Goal: Navigation & Orientation: Find specific page/section

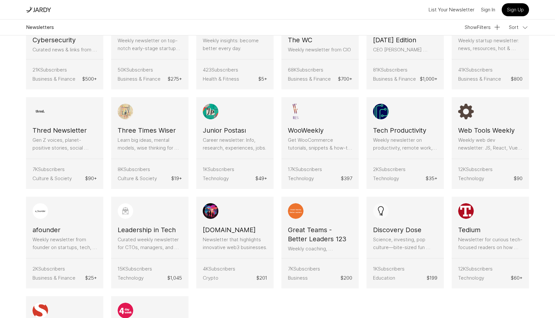
scroll to position [1936, 0]
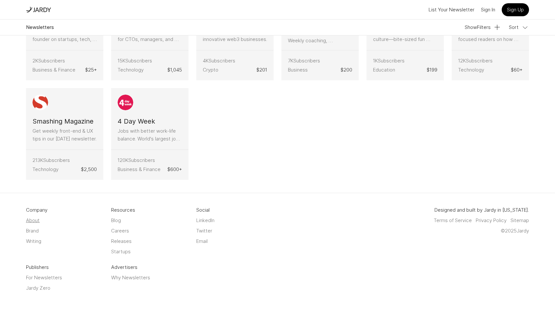
click at [34, 222] on link "About" at bounding box center [33, 220] width 14 height 8
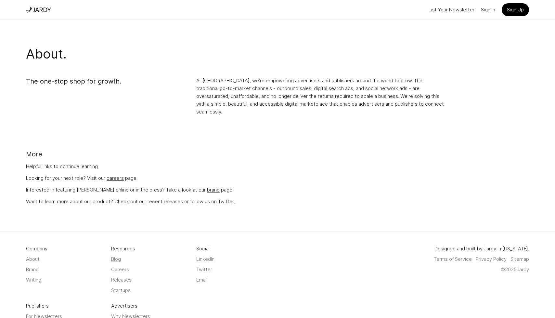
click at [120, 255] on link "Blog" at bounding box center [116, 259] width 10 height 8
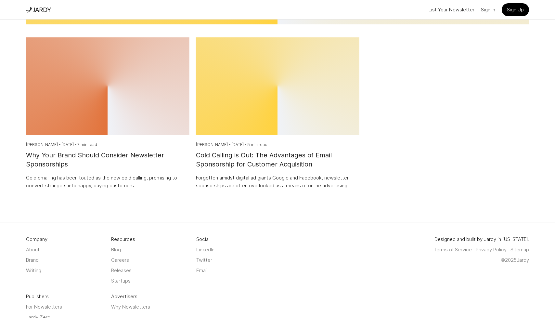
scroll to position [212, 0]
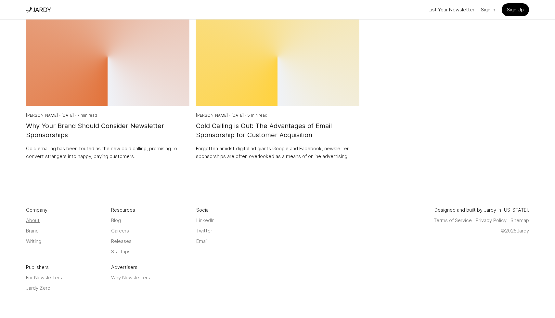
click at [35, 220] on link "About" at bounding box center [33, 220] width 14 height 8
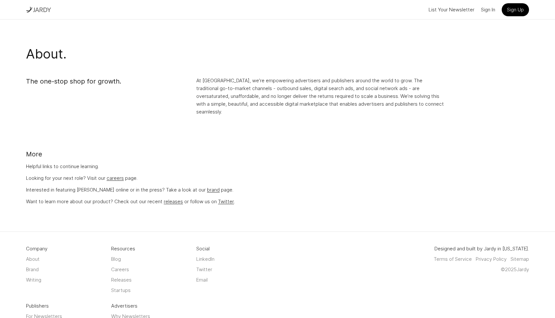
click at [42, 9] on img at bounding box center [42, 9] width 19 height 7
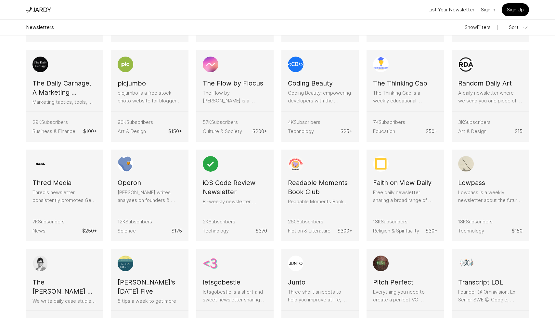
scroll to position [585, 0]
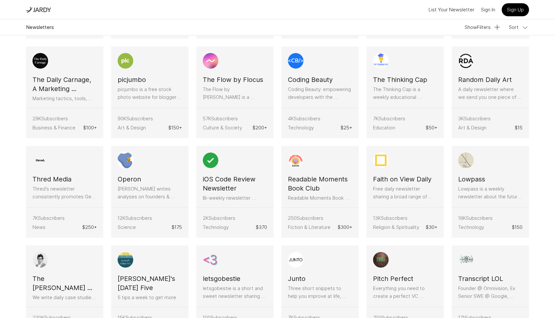
click at [183, 215] on article "12K Subscribers Science $ 175" at bounding box center [149, 223] width 77 height 30
